Goal: Information Seeking & Learning: Learn about a topic

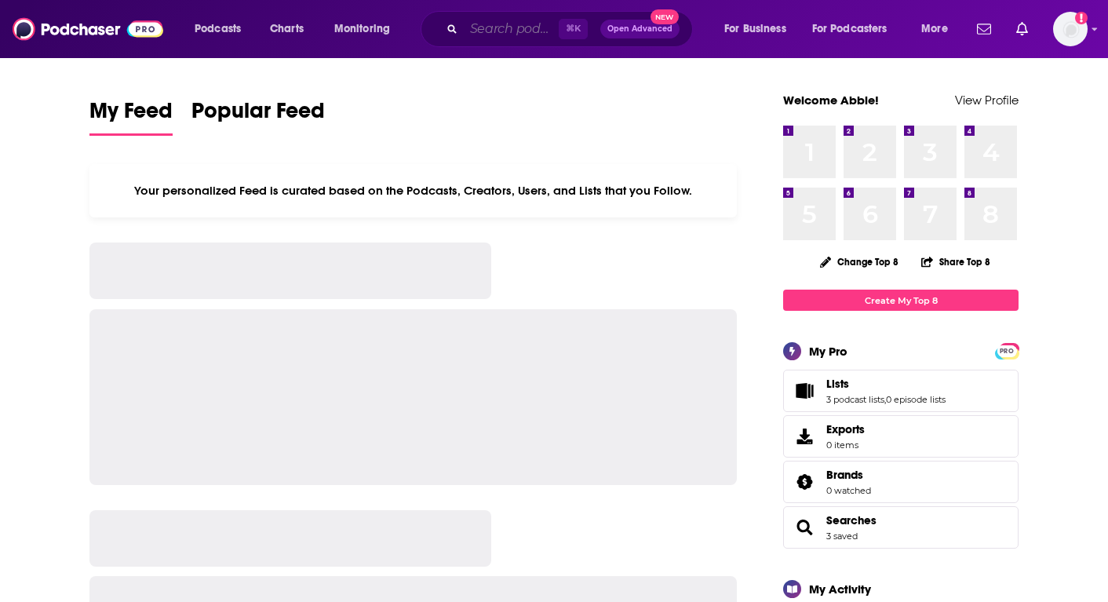
click at [484, 31] on input "Search podcasts, credits, & more..." at bounding box center [511, 28] width 95 height 25
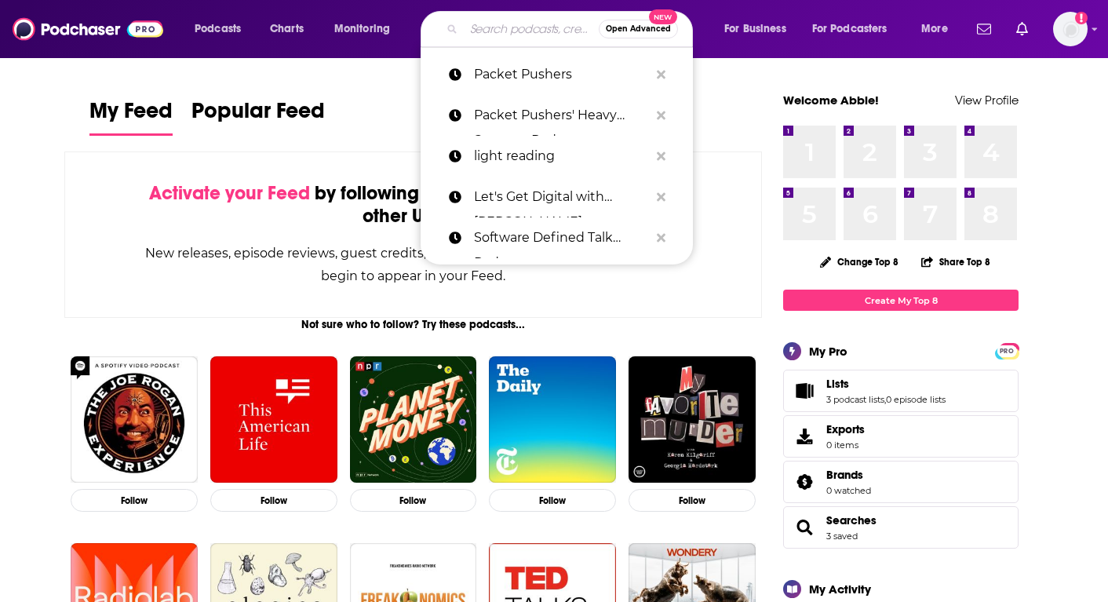
paste input "IT Visionaries?"
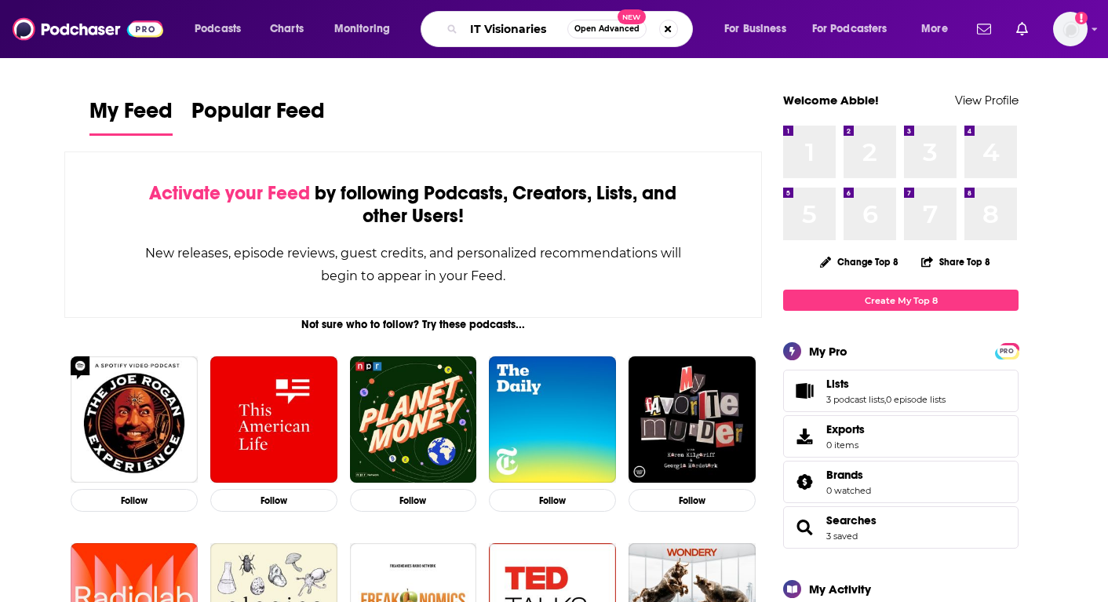
type input "IT Visionaries"
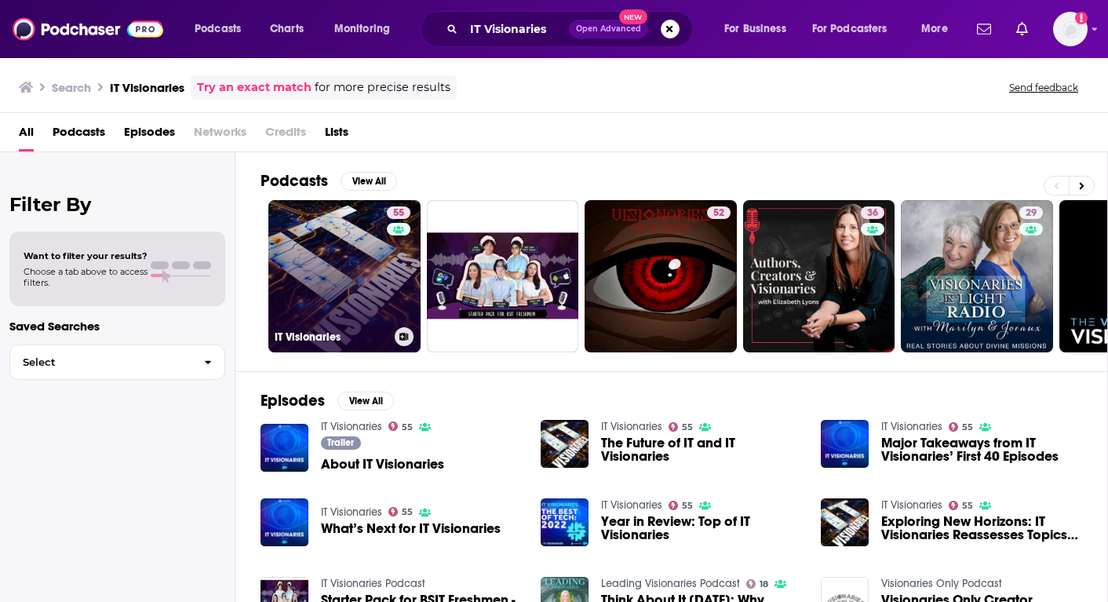
click at [333, 263] on link "55 IT Visionaries" at bounding box center [344, 276] width 152 height 152
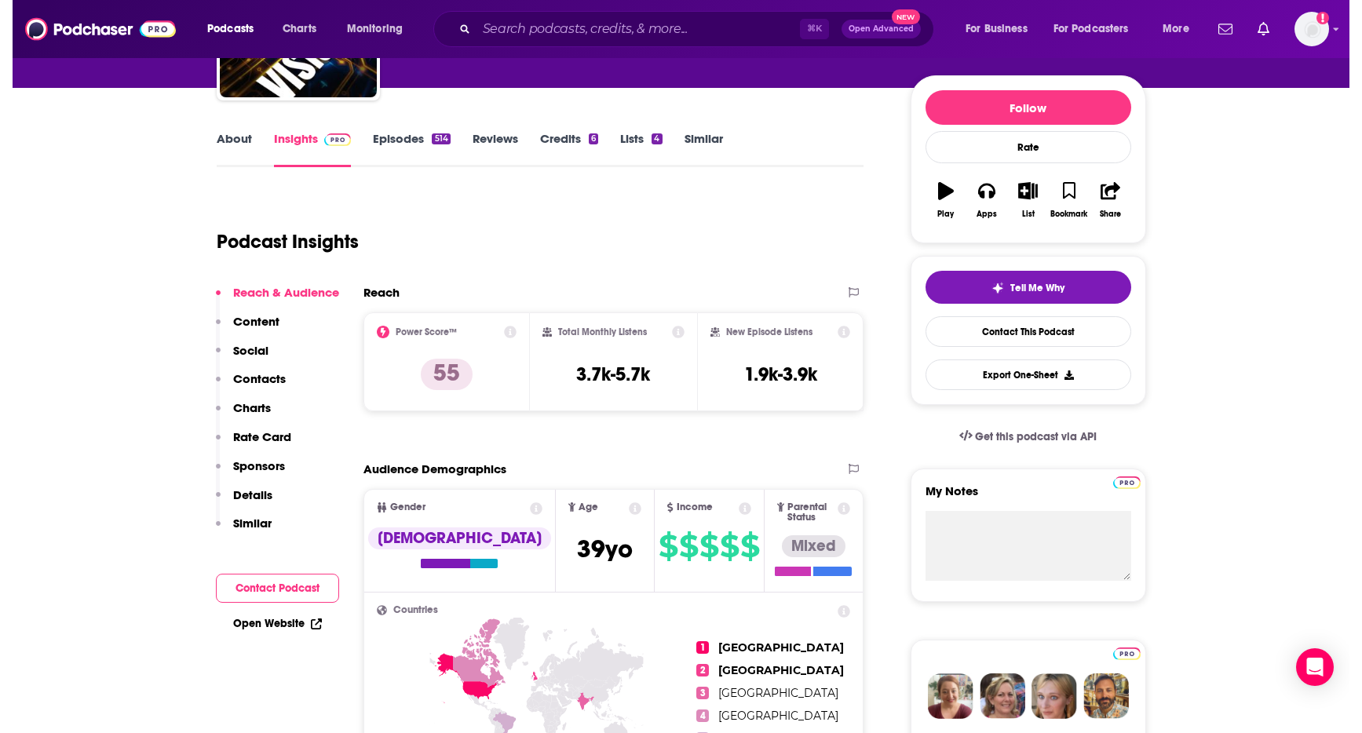
scroll to position [166, 0]
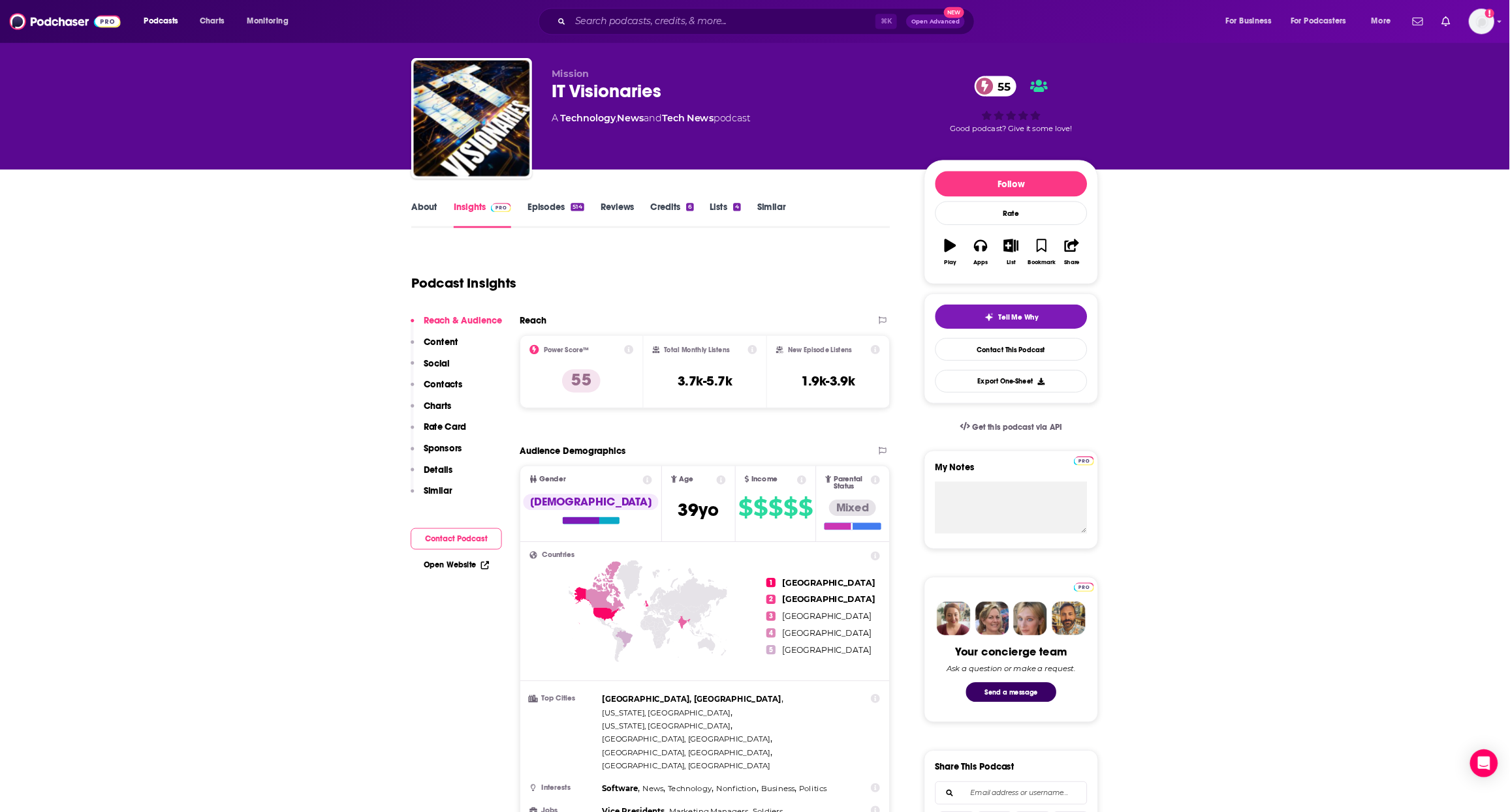
scroll to position [22, 0]
